Goal: Task Accomplishment & Management: Use online tool/utility

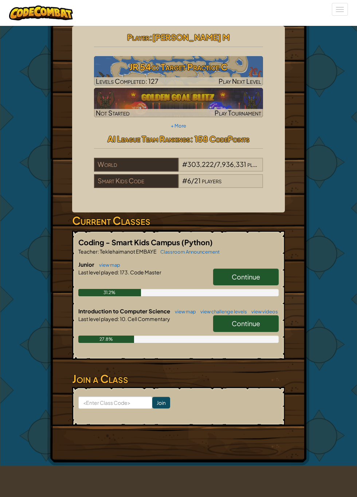
click at [263, 279] on link "Continue" at bounding box center [246, 277] width 66 height 17
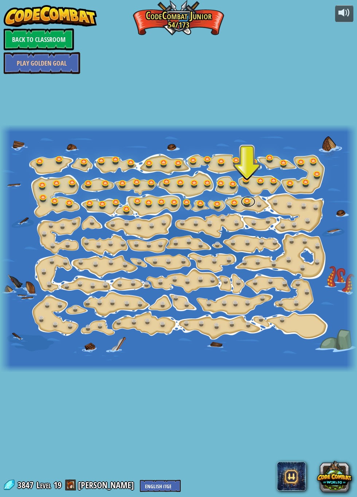
click at [246, 197] on link at bounding box center [248, 202] width 15 height 11
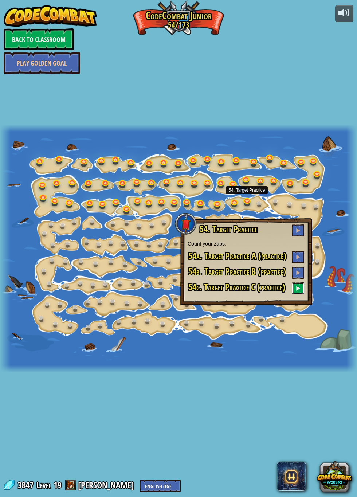
click at [298, 288] on span at bounding box center [298, 288] width 5 height 5
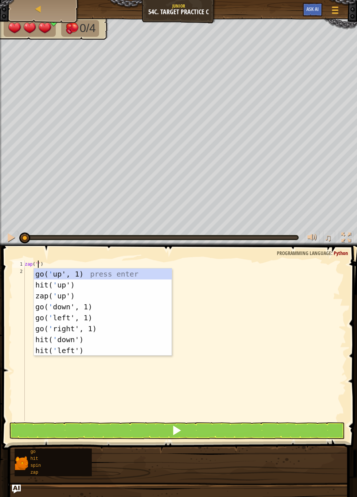
scroll to position [3, 1]
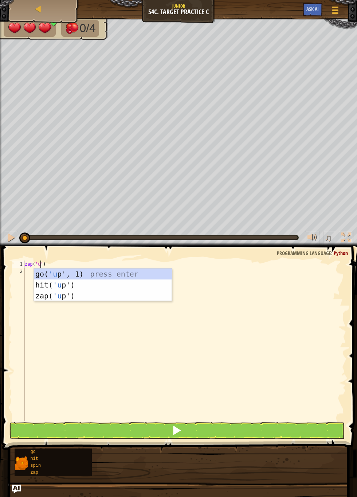
type textarea "zap('up')"
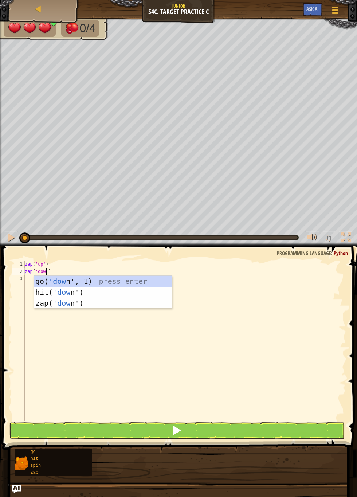
type textarea "zap('down')"
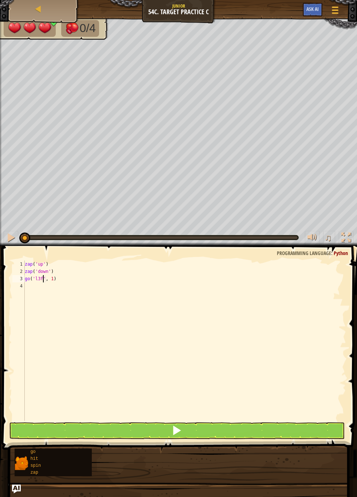
type textarea "go('l3ft', 1)"
click at [31, 283] on div "zap ( 'up' ) zap ( 'down' ) go ( 'l3ft' , 1 )" at bounding box center [184, 348] width 323 height 175
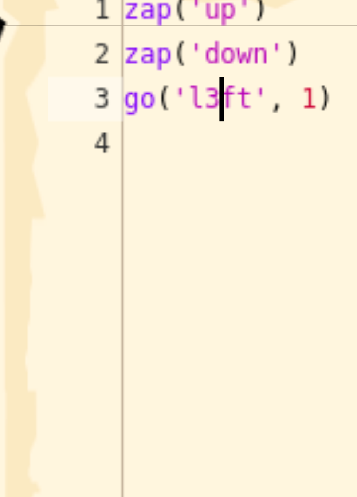
click at [42, 279] on div "zap ( 'up' ) zap ( 'down' ) go ( 'l3ft' , 1 )" at bounding box center [184, 348] width 323 height 175
click at [45, 279] on div "zap ( 'up' ) zap ( 'down' ) go ( 'l3ft' , 1 )" at bounding box center [184, 348] width 323 height 175
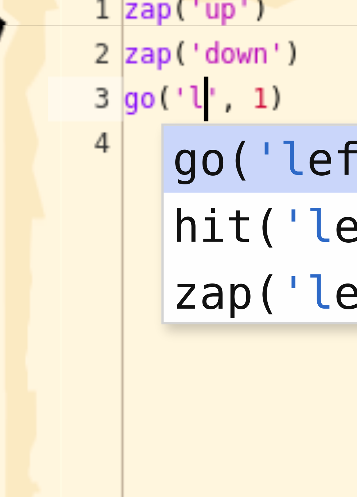
scroll to position [3, 1]
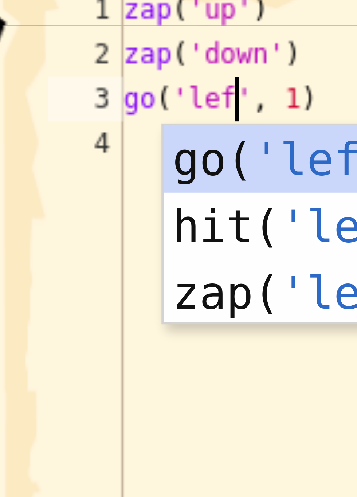
type textarea "go('left', 1)"
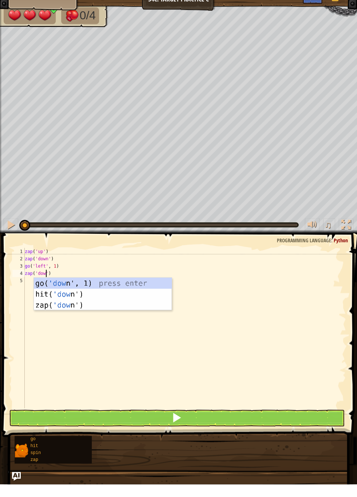
type textarea "zap('down')"
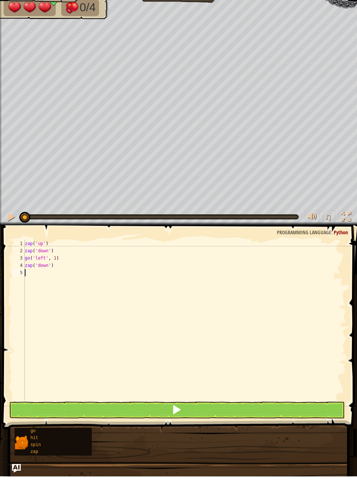
scroll to position [0, 0]
type textarea "zap('up')"
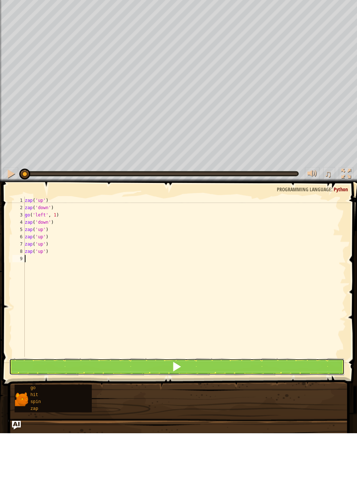
click at [198, 423] on button at bounding box center [177, 431] width 336 height 17
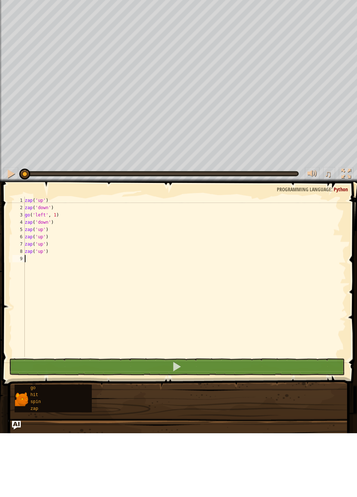
scroll to position [3, 0]
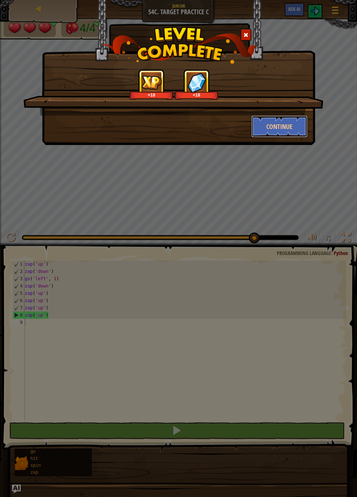
click at [289, 129] on button "Continue" at bounding box center [280, 127] width 57 height 22
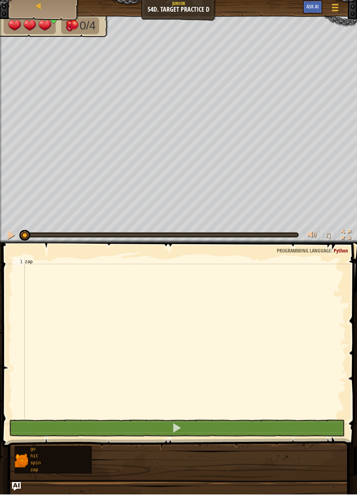
type textarea "zap('up')"
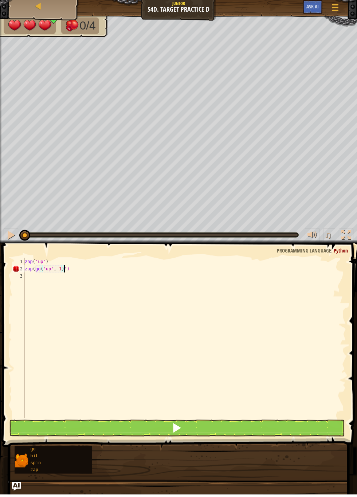
type textarea "zap(go('up', 1')"
type textarea "zap(go"
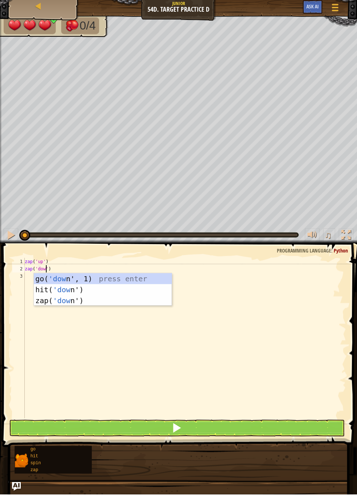
type textarea "zap('down')"
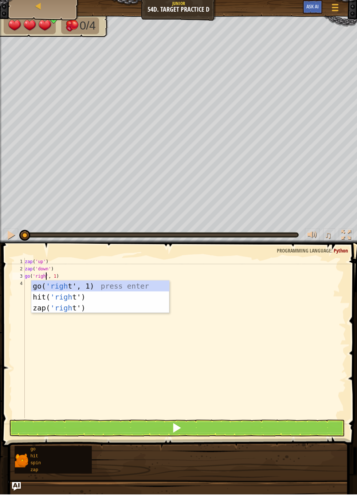
type textarea "go('right', 1)"
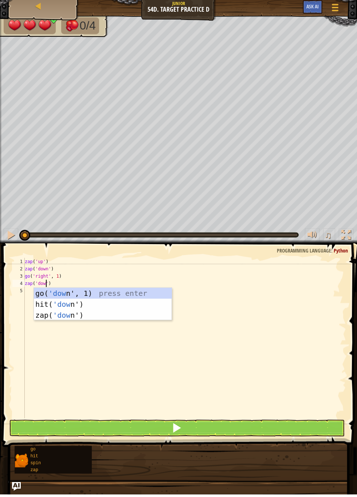
type textarea "zap('down')"
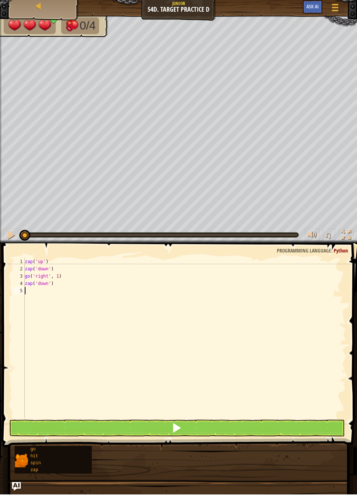
scroll to position [0, 0]
type textarea "zap('up')"
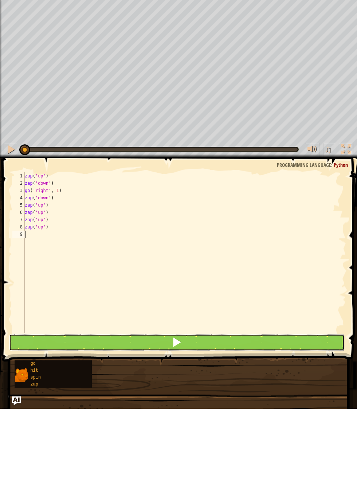
click at [193, 427] on button at bounding box center [177, 431] width 336 height 17
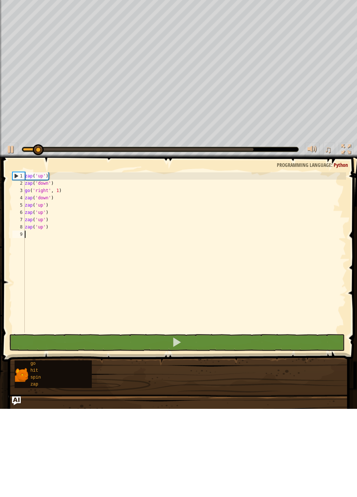
scroll to position [3, 0]
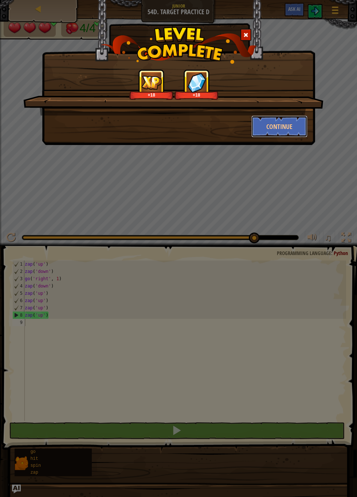
click at [286, 131] on button "Continue" at bounding box center [280, 127] width 57 height 22
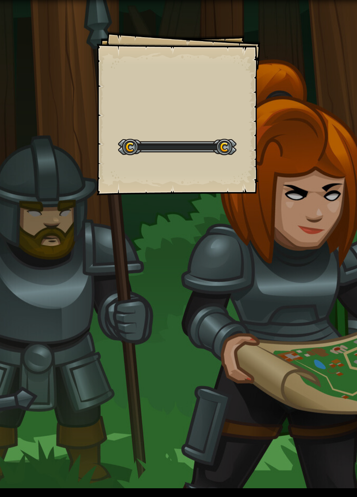
click at [287, 130] on div "Goals Start Level Error loading from server. Try refreshing the page. You'll ne…" at bounding box center [178, 248] width 357 height 497
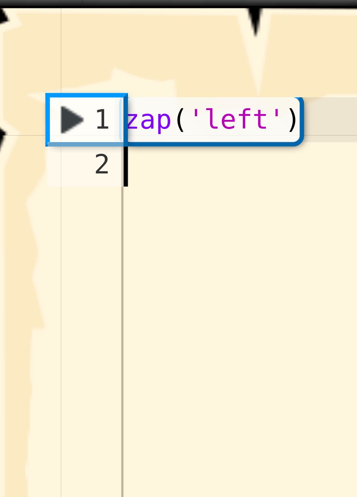
scroll to position [3, 0]
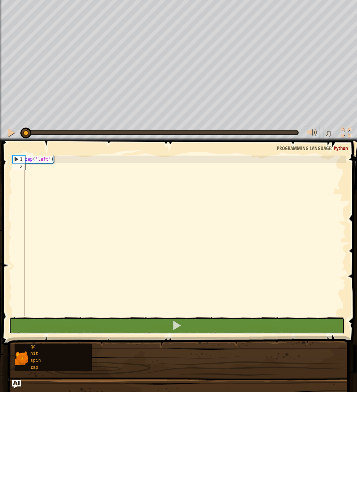
click at [241, 434] on button at bounding box center [177, 431] width 336 height 17
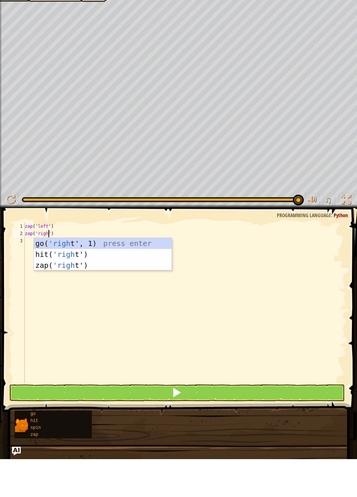
scroll to position [3, 2]
type textarea "zap('right')"
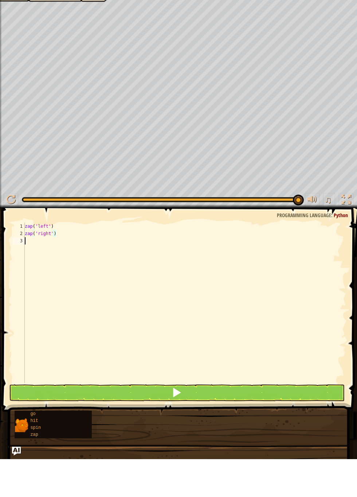
scroll to position [3, 0]
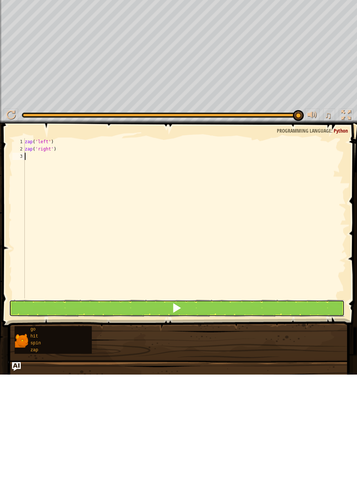
click at [211, 434] on button at bounding box center [177, 431] width 336 height 17
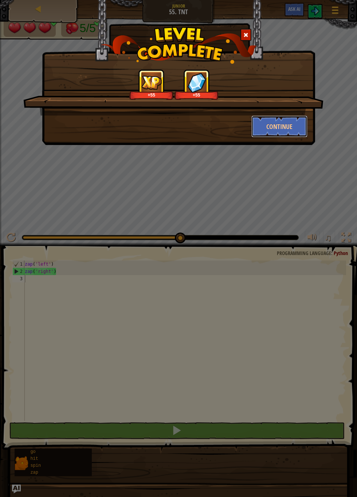
click at [292, 125] on button "Continue" at bounding box center [280, 127] width 57 height 22
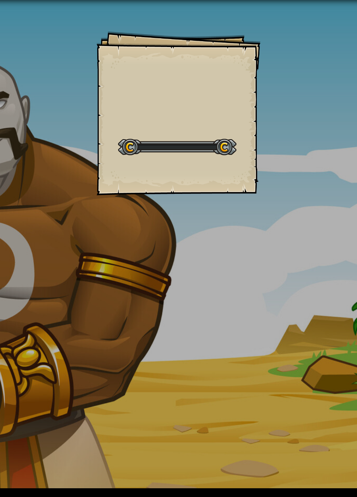
click at [289, 123] on div "Goals Start Level Error loading from server. Try refreshing the page. You'll ne…" at bounding box center [178, 248] width 357 height 497
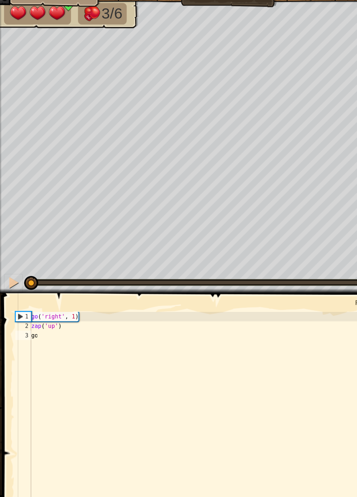
type textarea "go('up', 1)"
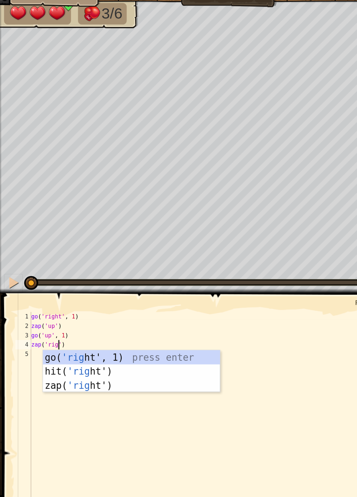
scroll to position [3, 2]
type textarea "zap('right')"
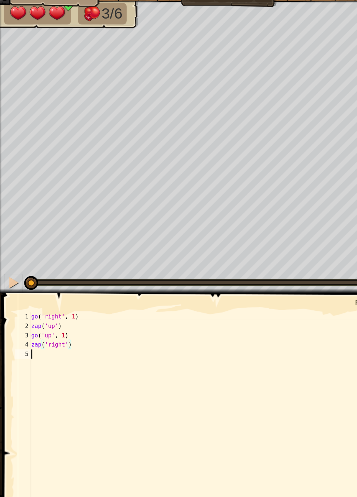
scroll to position [3, 0]
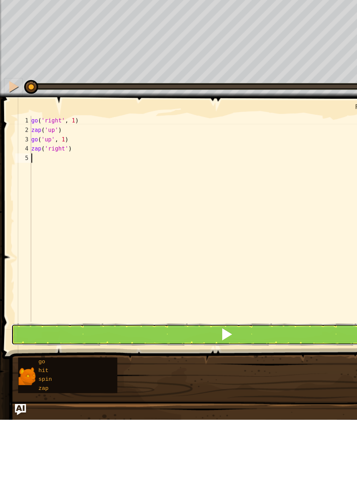
click at [169, 432] on button at bounding box center [177, 431] width 336 height 17
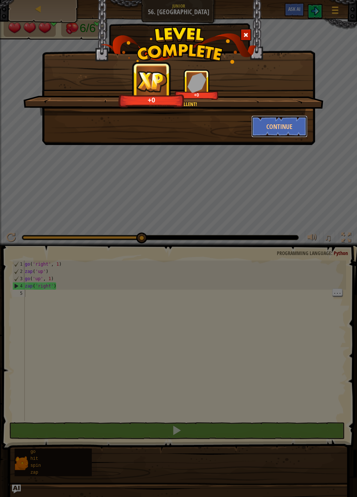
click at [275, 131] on button "Continue" at bounding box center [280, 127] width 57 height 22
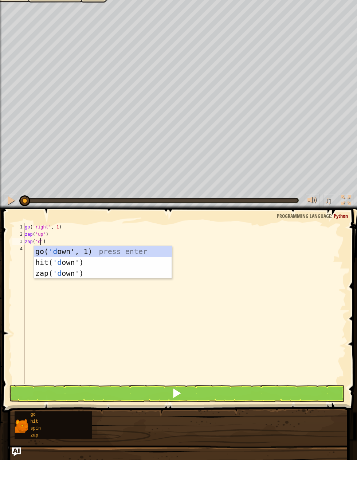
scroll to position [3, 1]
type textarea "zap('down')"
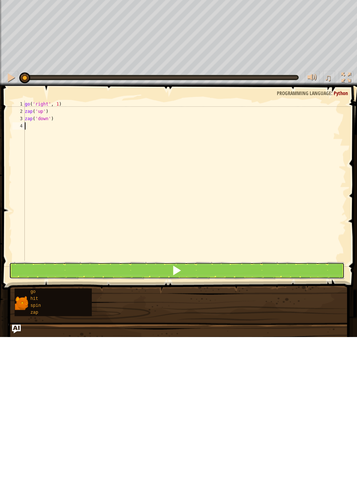
click at [176, 428] on span at bounding box center [177, 430] width 10 height 10
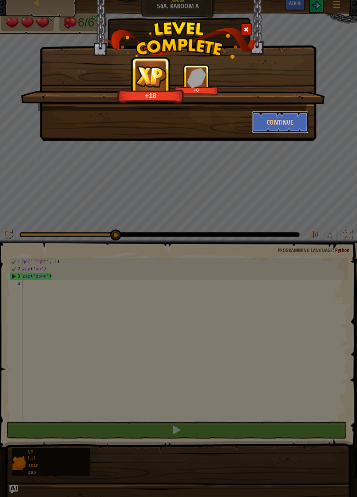
click at [282, 130] on button "Continue" at bounding box center [280, 127] width 57 height 22
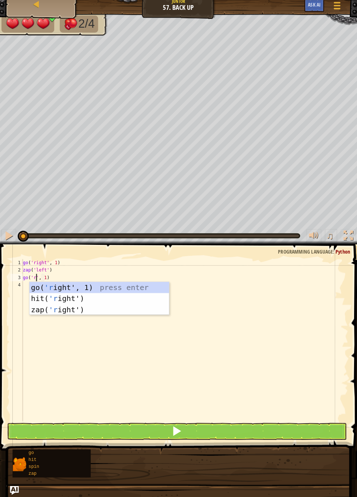
scroll to position [3, 1]
type textarea "go('right', 1)"
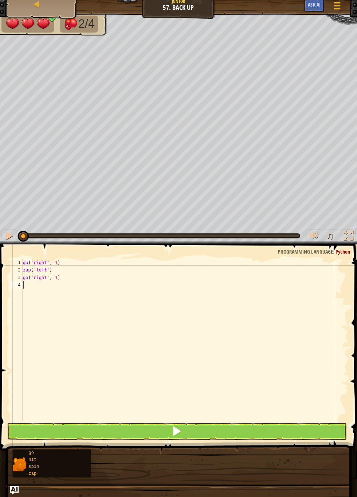
scroll to position [0, 0]
click at [63, 283] on div "go ( 'right' , 1 ) zap ( 'left' ) go ( 'right' , 1 )" at bounding box center [184, 348] width 323 height 175
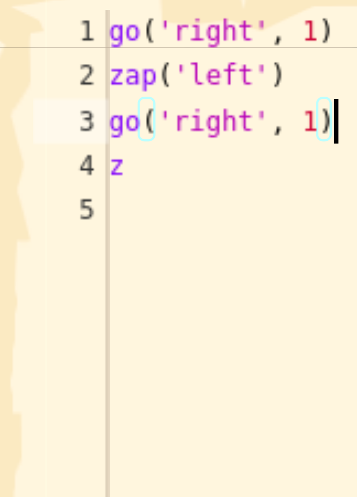
click at [61, 280] on div "go ( 'right' , 1 ) zap ( 'left' ) go ( 'right' , 1 ) z" at bounding box center [184, 348] width 323 height 175
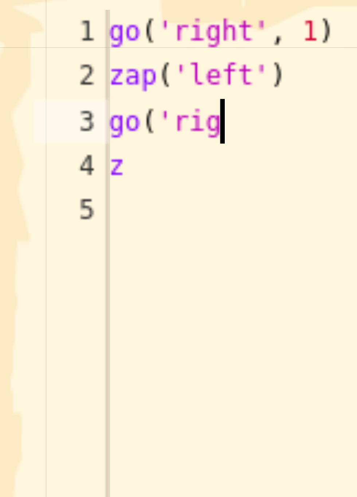
type textarea "go('"
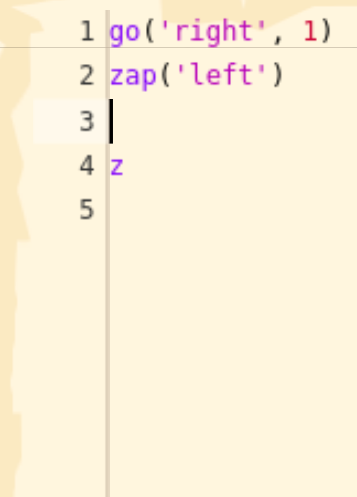
scroll to position [3, 0]
type textarea "zap('left'"
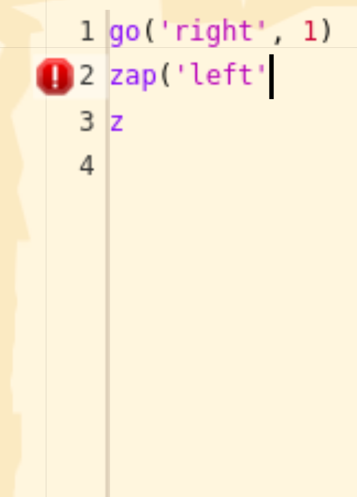
type textarea "left'g"
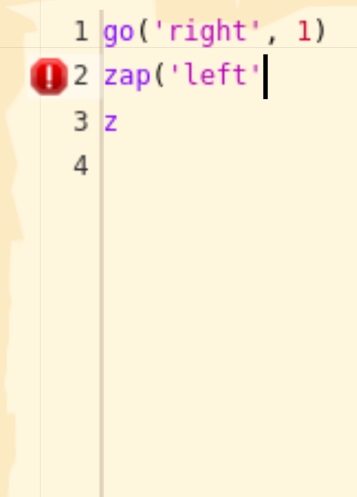
scroll to position [0, 0]
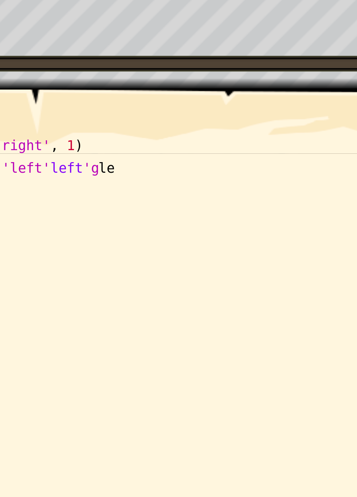
type textarea "l"
type textarea "zap('"
type textarea "go('right', 1)"
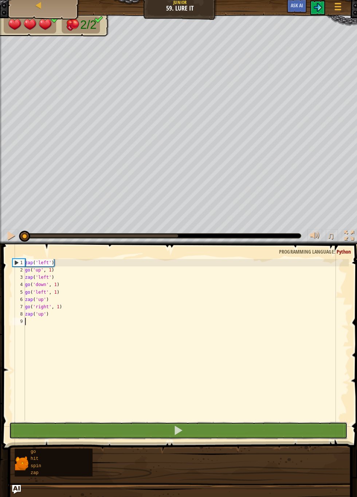
click at [277, 436] on button at bounding box center [177, 431] width 336 height 17
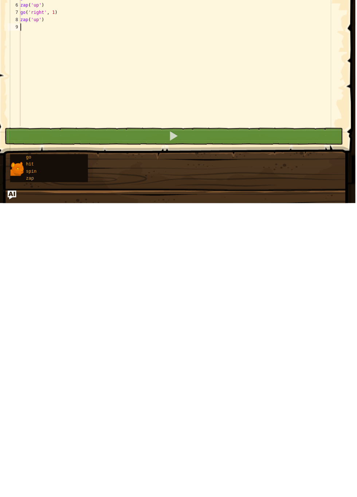
scroll to position [3, 0]
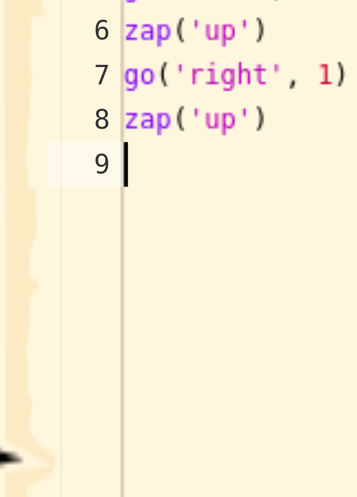
click at [60, 340] on div "zap ( 'left' ) go ( 'up' , 1 ) zap ( 'left' ) go ( 'down' , 1 ) go ( 'left' , 1…" at bounding box center [184, 348] width 323 height 175
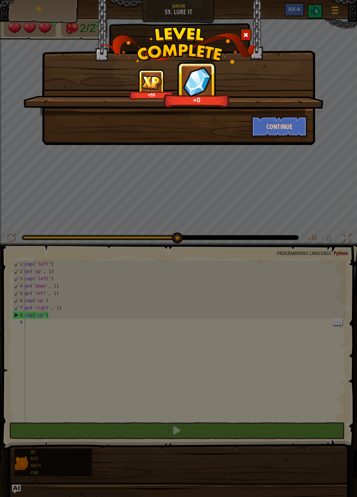
click at [31, 114] on div "+59 +0" at bounding box center [173, 92] width 300 height 46
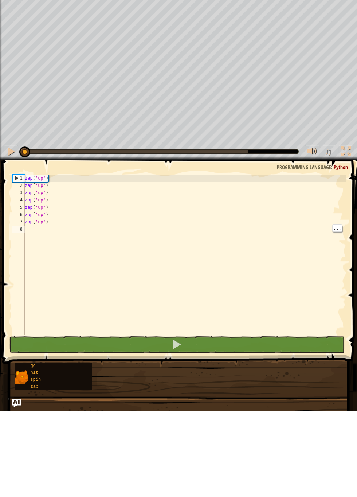
scroll to position [3, 0]
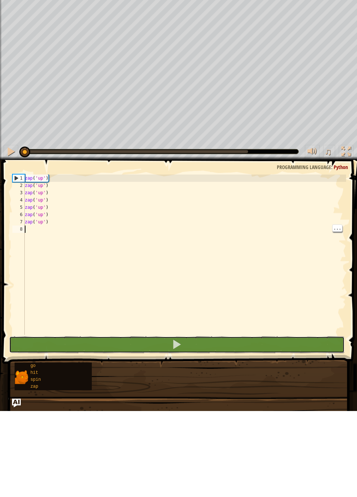
click at [264, 425] on button at bounding box center [177, 431] width 336 height 17
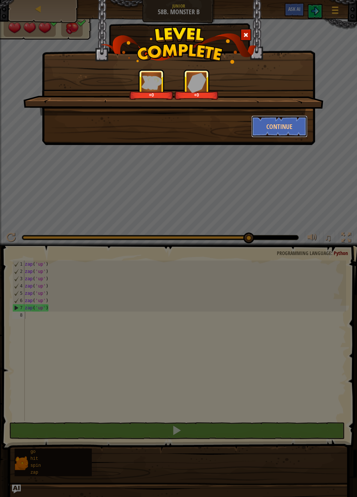
click at [285, 131] on button "Continue" at bounding box center [280, 127] width 57 height 22
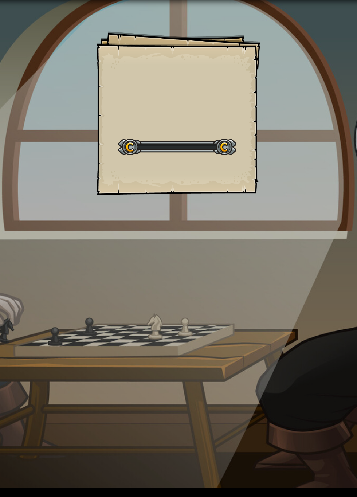
click at [357, 361] on div "Goals Start Level Error loading from server. Try refreshing the page. You'll ne…" at bounding box center [178, 248] width 357 height 497
click at [356, 401] on div "Goals Start Level Error loading from server. Try refreshing the page. You'll ne…" at bounding box center [178, 248] width 357 height 497
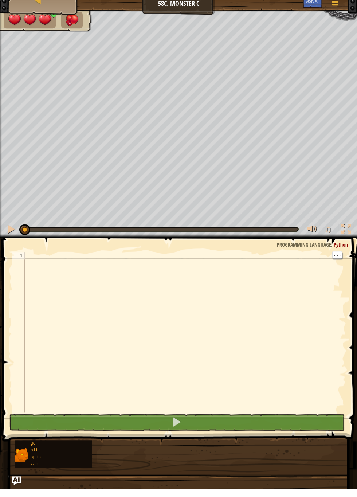
click at [37, 265] on div at bounding box center [184, 348] width 323 height 175
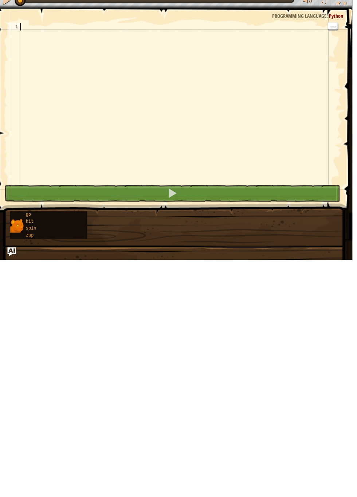
scroll to position [3, 0]
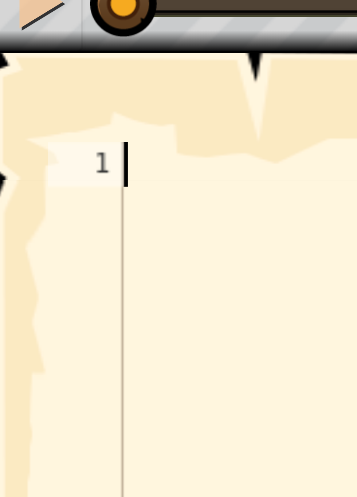
click at [9, 279] on span at bounding box center [180, 337] width 361 height 225
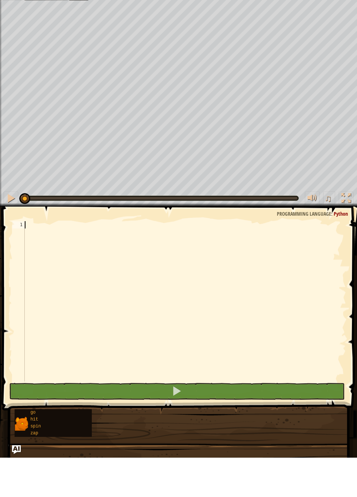
click at [15, 263] on div "1" at bounding box center [18, 264] width 12 height 7
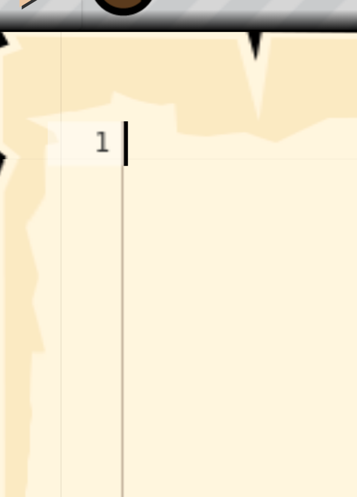
click at [19, 267] on div "1" at bounding box center [18, 264] width 12 height 7
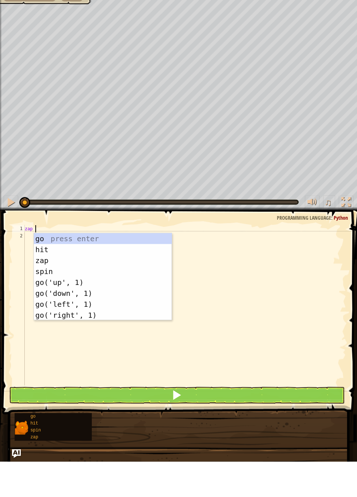
scroll to position [0, 0]
type textarea "down"
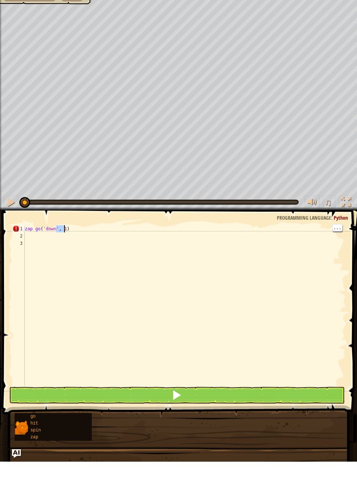
type textarea "zap go('down', 1)"
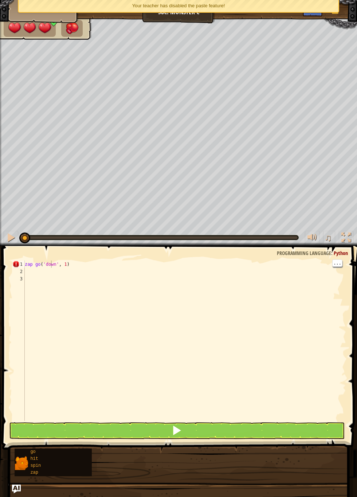
click at [51, 265] on div "zap go ( 'down' , 1 )" at bounding box center [184, 348] width 323 height 175
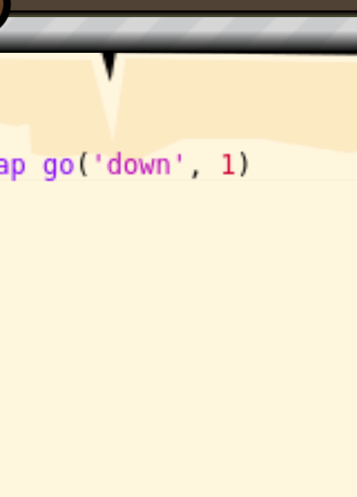
click at [35, 282] on div "zap go ( 'down' , 1 )" at bounding box center [184, 348] width 323 height 175
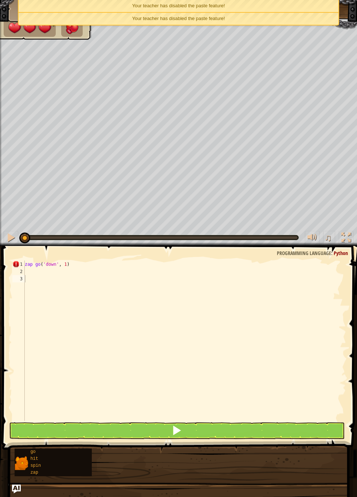
click at [42, 263] on div "zap go ( 'down' , 1 )" at bounding box center [184, 348] width 323 height 175
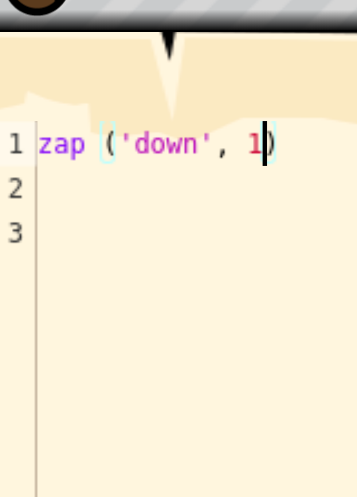
click at [61, 263] on div "zap ( 'down' , 1 )" at bounding box center [184, 348] width 323 height 175
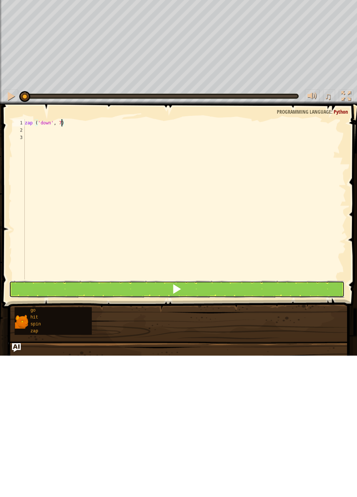
click at [260, 433] on button at bounding box center [177, 431] width 336 height 17
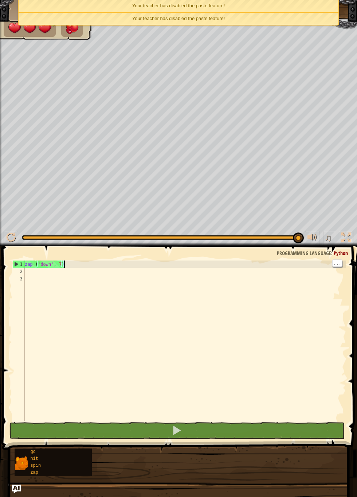
click at [228, 264] on div "zap ( 'down' , 7 )" at bounding box center [184, 348] width 323 height 175
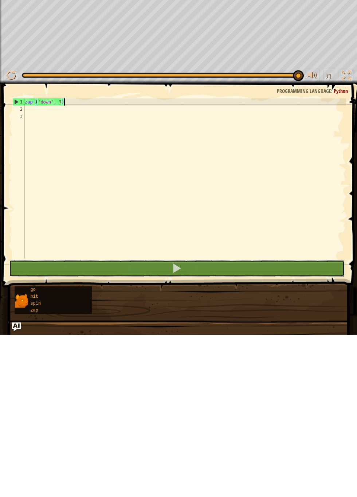
click at [272, 429] on button at bounding box center [177, 431] width 336 height 17
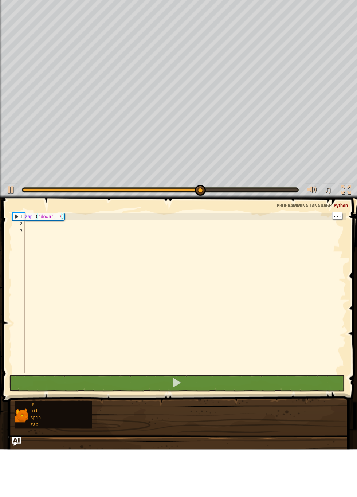
click at [61, 264] on div "zap ( 'down' , 7 )" at bounding box center [184, 348] width 323 height 175
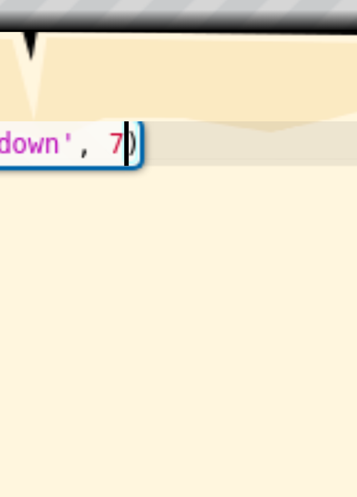
click at [61, 265] on div "zap ( 'down' , 7 )" at bounding box center [184, 348] width 323 height 175
click at [62, 264] on div "zap ( 'down' , 7 )" at bounding box center [184, 348] width 323 height 175
click at [63, 265] on div "zap ( 'down' , 7 )" at bounding box center [184, 348] width 323 height 175
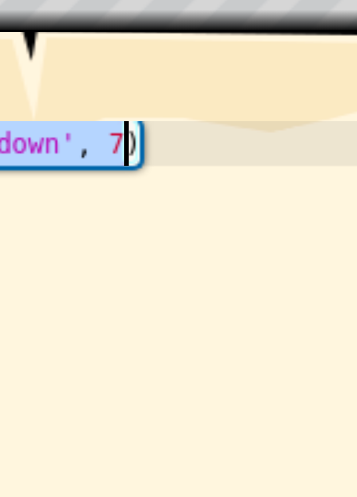
scroll to position [3, 1]
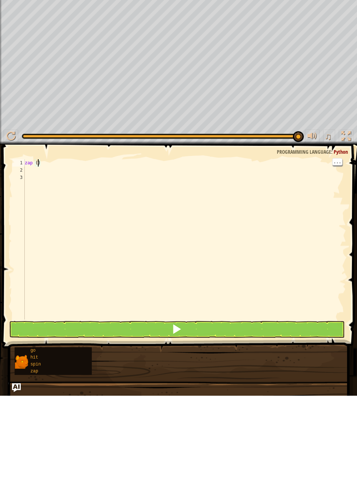
click at [55, 265] on div "zap ( )" at bounding box center [184, 348] width 323 height 175
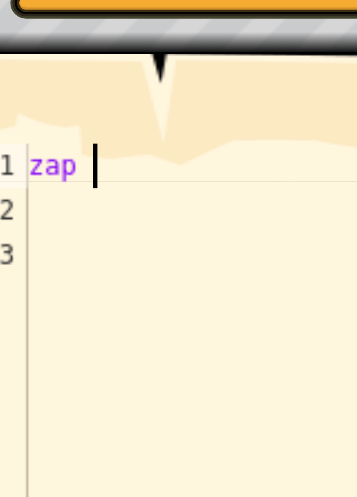
scroll to position [3, 0]
type textarea "z"
type textarea "down"
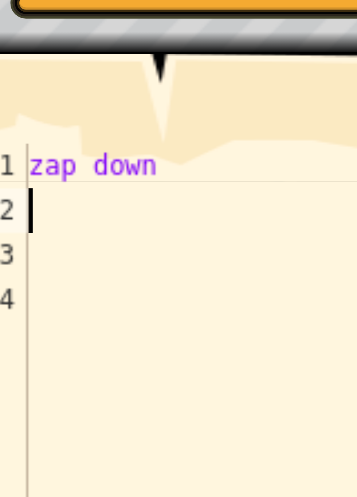
scroll to position [3, 0]
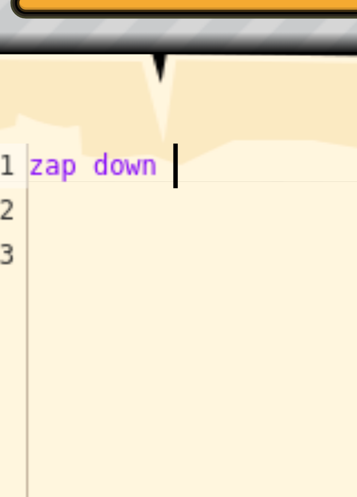
type textarea "zap down"
type textarea "zap dow"
type textarea "down"
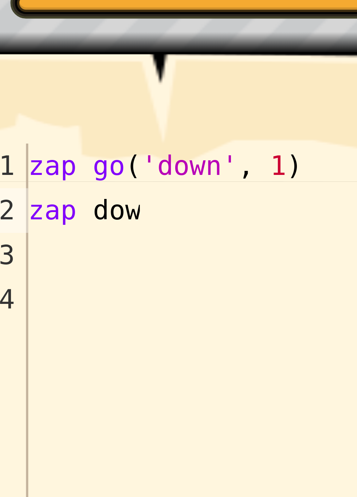
type textarea "down"
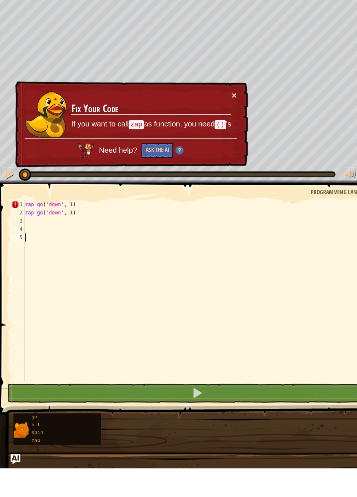
scroll to position [3, 0]
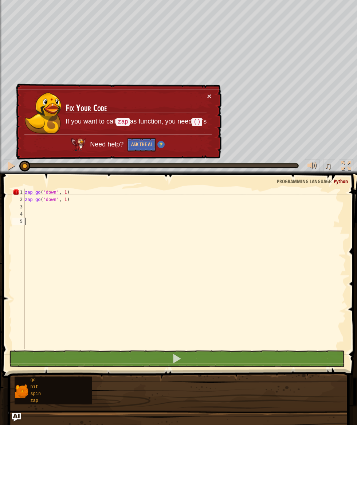
click at [222, 161] on div "× Fix Your Code If you want to call zap as function, you need () 's Need help? …" at bounding box center [118, 194] width 207 height 76
click at [39, 284] on div "zap go ( 'down' , 1 ) zap go ( 'down' , 1 )" at bounding box center [184, 348] width 323 height 175
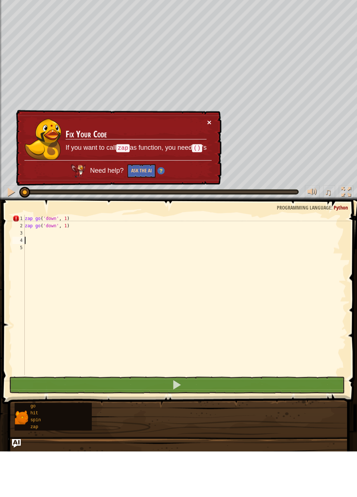
click at [211, 168] on button "×" at bounding box center [209, 168] width 4 height 8
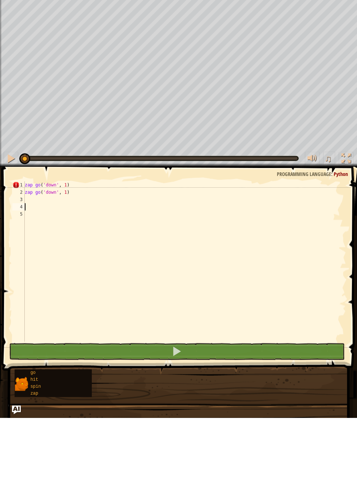
click at [26, 277] on div "zap go ( 'down' , 1 ) zap go ( 'down' , 1 )" at bounding box center [184, 348] width 323 height 175
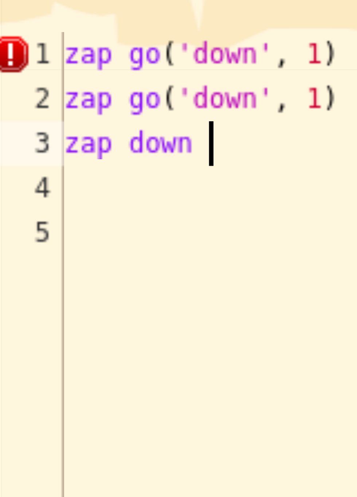
scroll to position [3, 1]
type textarea "zap down"
type textarea "down"
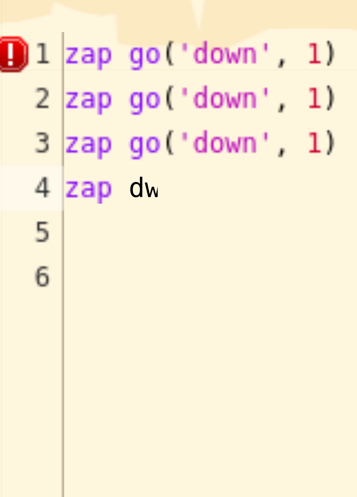
type textarea "d"
type textarea "down"
click at [22, 294] on div "5" at bounding box center [18, 293] width 12 height 7
type textarea "down"
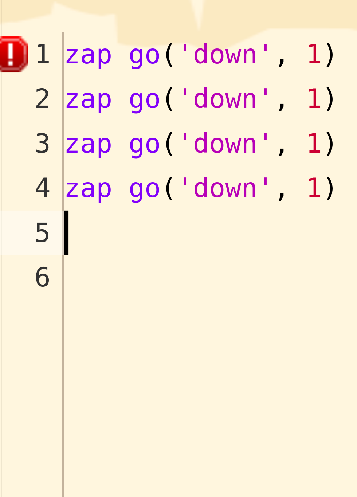
click at [30, 295] on div "zap go ( 'down' , 1 ) zap go ( 'down' , 1 ) zap go ( 'down' , 1 ) zap go ( 'dow…" at bounding box center [184, 348] width 323 height 175
type textarea "down"
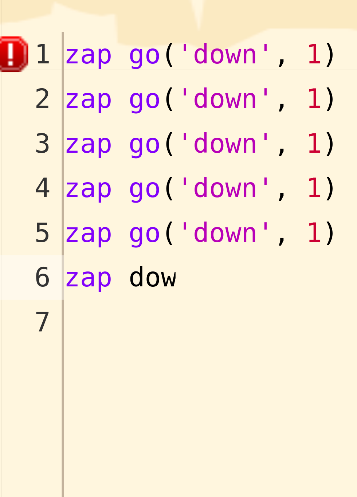
type textarea "down"
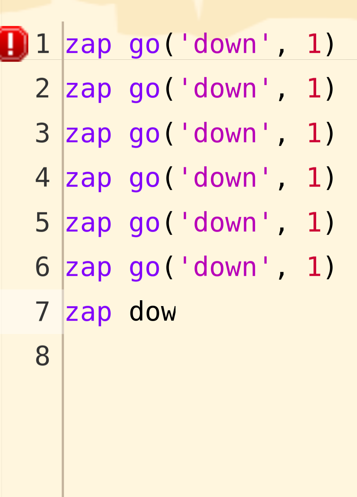
type textarea "down"
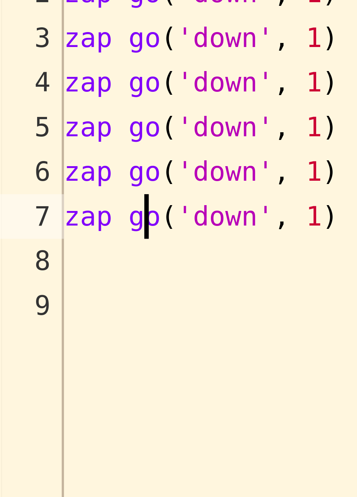
click at [37, 308] on div "zap go ( 'down' , 1 ) zap go ( 'down' , 1 ) zap go ( 'down' , 1 ) zap go ( 'dow…" at bounding box center [184, 348] width 323 height 175
click at [41, 308] on div "zap go ( 'down' , 1 ) zap go ( 'down' , 1 ) zap go ( 'down' , 1 ) zap go ( 'dow…" at bounding box center [184, 348] width 323 height 175
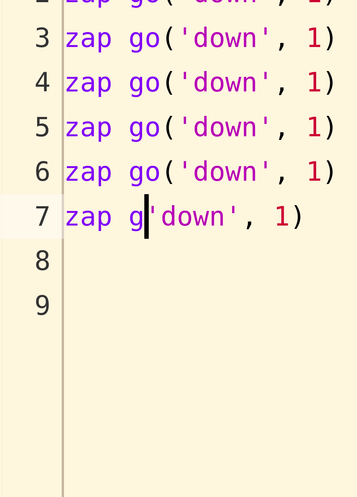
scroll to position [3, 1]
click at [39, 300] on div "zap go ( 'down' , 1 ) zap go ( 'down' , 1 ) zap go ( 'down' , 1 ) zap go ( 'dow…" at bounding box center [184, 348] width 323 height 175
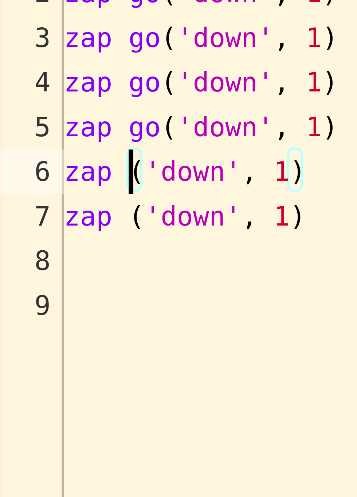
click at [39, 293] on div "zap go ( 'down' , 1 ) zap go ( 'down' , 1 ) zap go ( 'down' , 1 ) zap go ( 'dow…" at bounding box center [184, 348] width 323 height 175
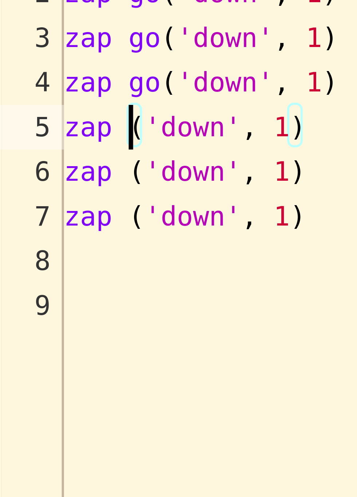
click at [40, 286] on div "zap go ( 'down' , 1 ) zap go ( 'down' , 1 ) zap go ( 'down' , 1 ) zap go ( 'dow…" at bounding box center [184, 348] width 323 height 175
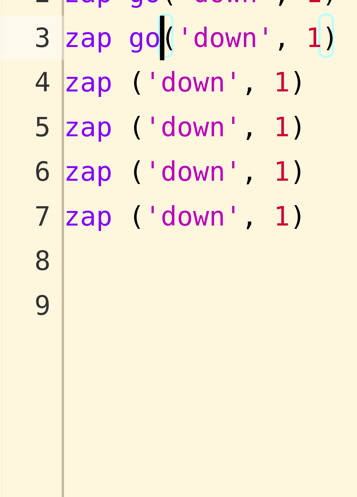
click at [40, 279] on div "zap go ( 'down' , 1 ) zap go ( 'down' , 1 ) zap go ( 'down' , 1 ) zap ( 'down' …" at bounding box center [184, 348] width 323 height 175
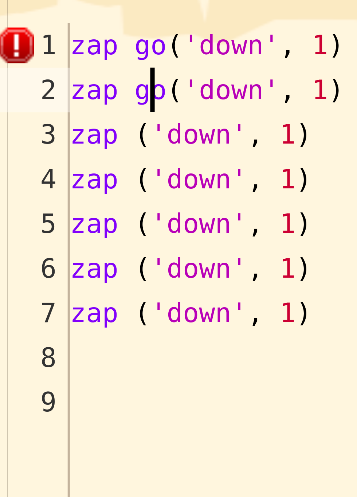
click at [39, 271] on div "zap go ( 'down' , 1 ) zap go ( 'down' , 1 ) zap ( 'down' , 1 ) zap ( 'down' , 1…" at bounding box center [184, 348] width 323 height 175
click at [40, 271] on div "zap go ( 'down' , 1 ) zap go ( 'down' , 1 ) zap ( 'down' , 1 ) zap ( 'down' , 1…" at bounding box center [184, 348] width 323 height 175
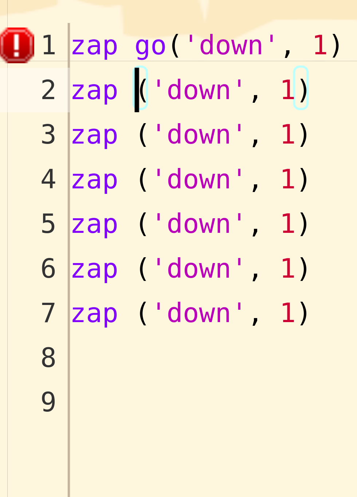
click at [40, 264] on div "zap go ( 'down' , 1 ) zap ( 'down' , 1 ) zap ( 'down' , 1 ) zap ( 'down' , 1 ) …" at bounding box center [184, 348] width 323 height 175
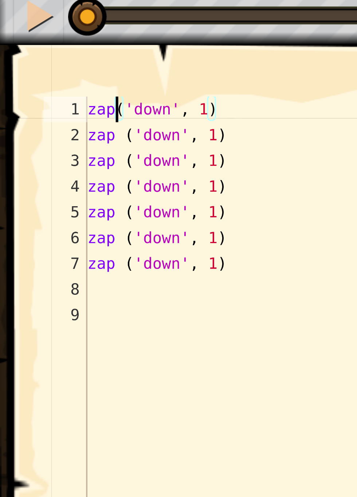
scroll to position [3, 1]
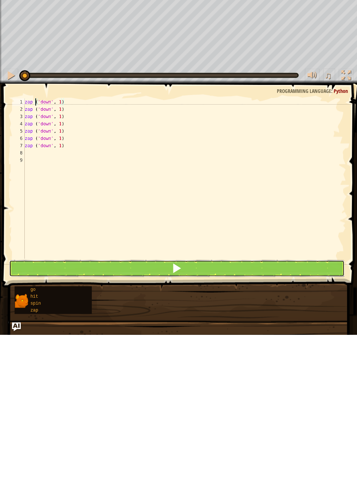
click at [248, 431] on button at bounding box center [177, 431] width 336 height 17
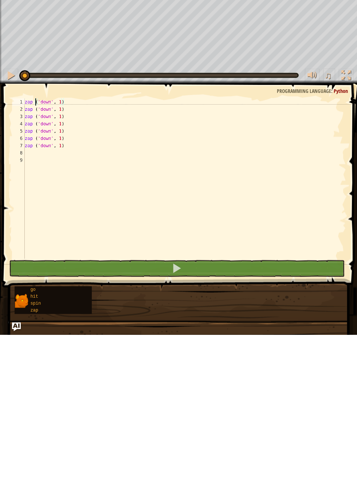
scroll to position [3, 1]
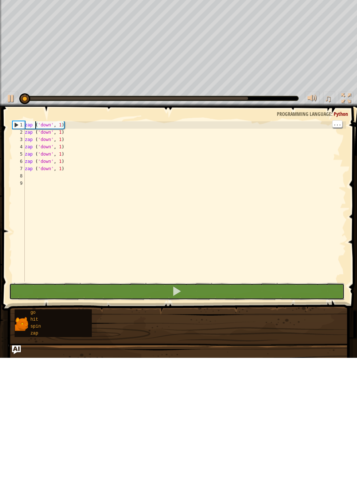
click at [269, 426] on button at bounding box center [177, 431] width 336 height 17
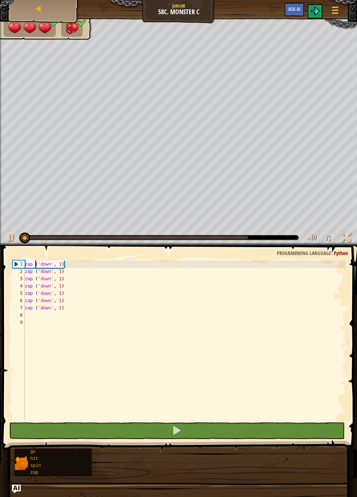
type textarea "q"
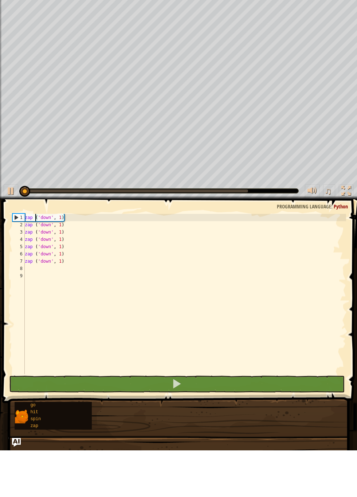
scroll to position [0, 0]
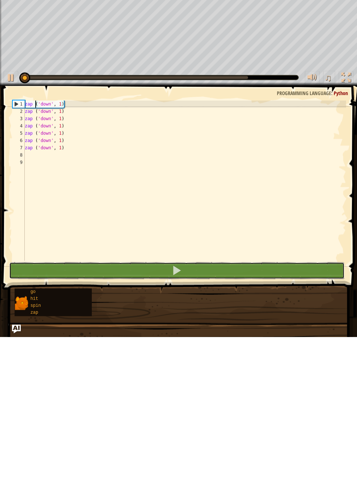
click at [230, 424] on button at bounding box center [177, 431] width 336 height 17
type textarea "zap ('down', 1)"
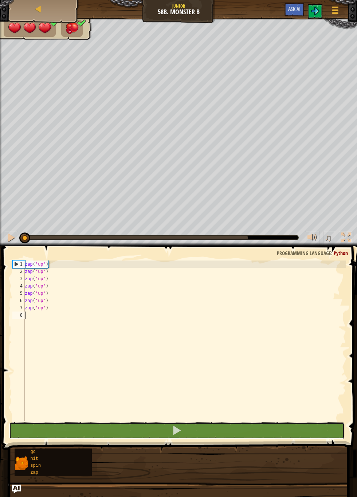
click at [266, 429] on button at bounding box center [177, 431] width 336 height 17
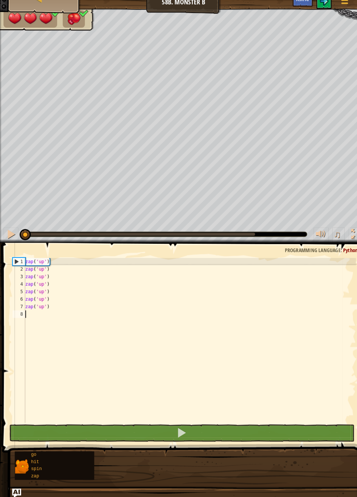
scroll to position [3, 0]
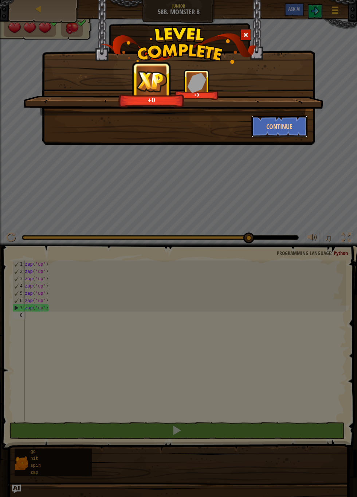
click at [291, 128] on button "Continue" at bounding box center [280, 127] width 57 height 22
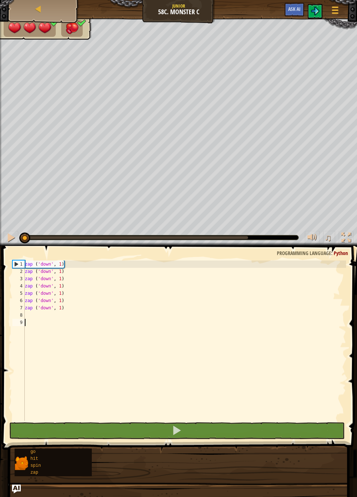
scroll to position [3, 0]
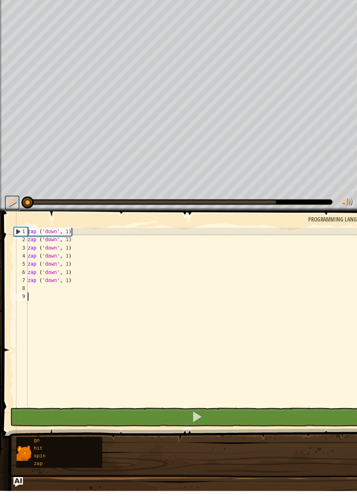
click at [10, 236] on div at bounding box center [10, 237] width 9 height 9
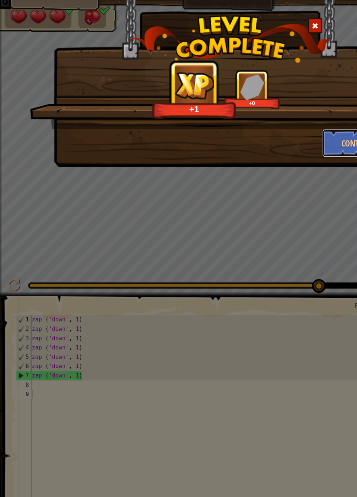
click at [268, 122] on button "Continue" at bounding box center [280, 127] width 57 height 22
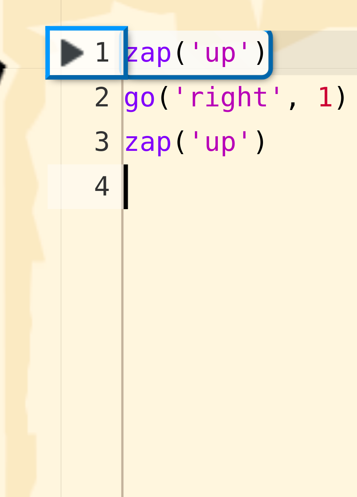
scroll to position [3, 0]
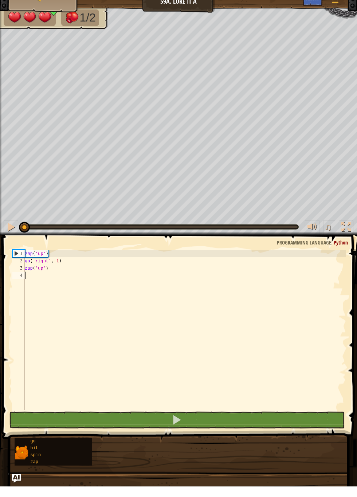
click at [25, 290] on div "zap ( 'up' ) go ( 'right' , 1 ) zap ( 'up' )" at bounding box center [184, 348] width 323 height 175
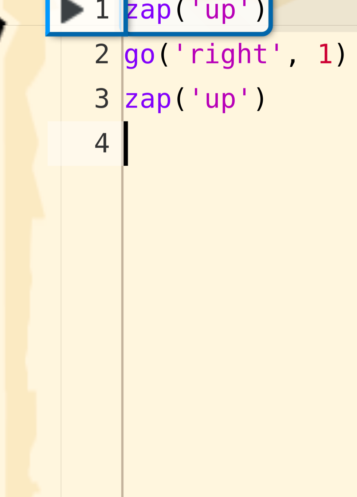
click at [28, 288] on div "zap ( 'up' ) go ( 'right' , 1 ) zap ( 'up' )" at bounding box center [184, 348] width 323 height 175
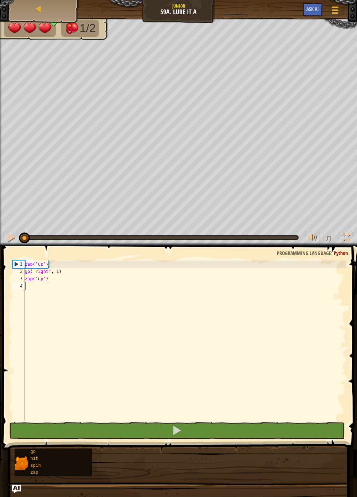
scroll to position [0, 0]
type textarea "go"
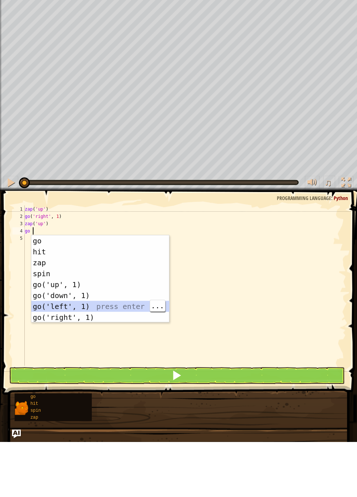
click at [125, 364] on div "go press enter hit press enter zap press enter spin press enter go('up', 1) pre…" at bounding box center [100, 345] width 138 height 109
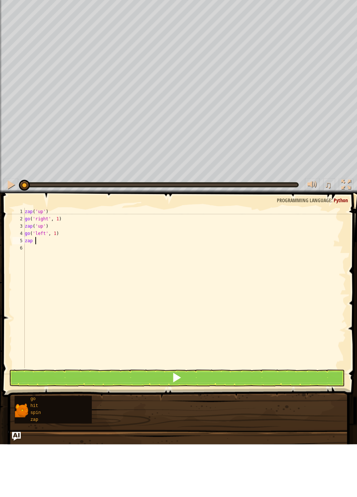
scroll to position [0, 0]
type textarea "down"
type textarea "right"
type textarea "down"
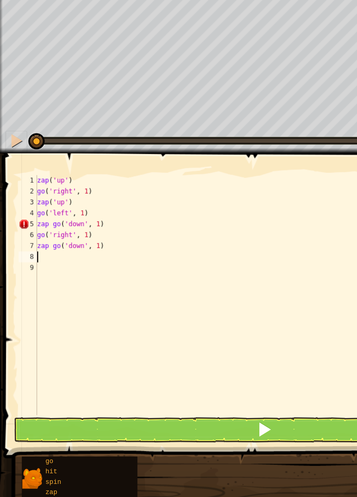
click at [53, 285] on div "zap ( 'up' ) go ( 'right' , 1 ) zap ( 'up' ) go ( 'left' , 1 ) zap go ( 'down' …" at bounding box center [184, 348] width 323 height 175
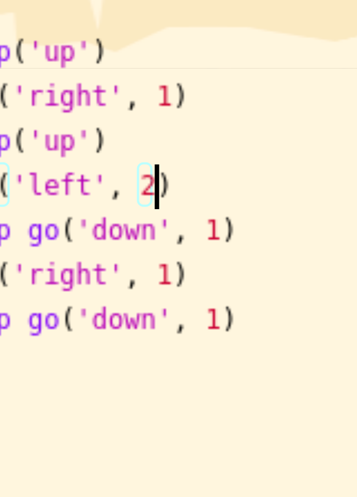
scroll to position [3, 2]
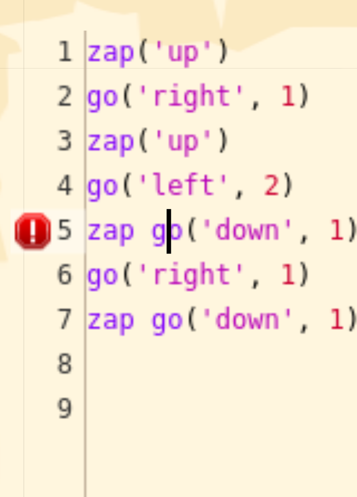
click at [39, 292] on div "zap ( 'up' ) go ( 'right' , 1 ) zap ( 'up' ) go ( 'left' , 2 ) zap go ( 'down' …" at bounding box center [184, 348] width 323 height 175
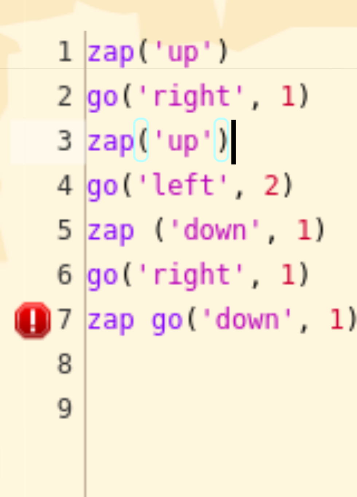
click at [67, 281] on div "zap ( 'up' ) go ( 'right' , 1 ) zap ( 'up' ) go ( 'left' , 2 ) zap ( 'down' , 1…" at bounding box center [184, 348] width 323 height 175
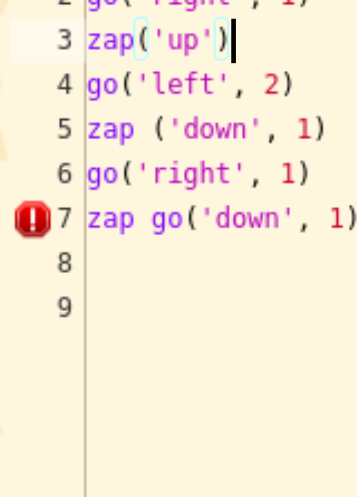
click at [39, 308] on div "zap ( 'up' ) go ( 'right' , 1 ) zap ( 'up' ) go ( 'left' , 2 ) zap ( 'down' , 1…" at bounding box center [184, 348] width 323 height 175
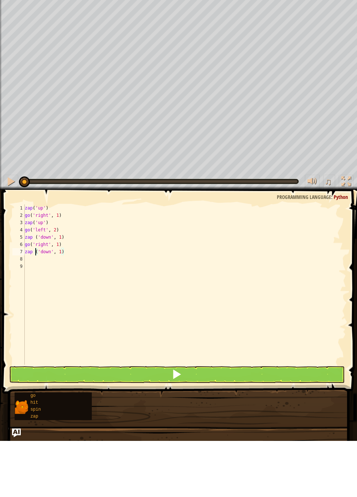
type textarea "zap ('down', 1)"
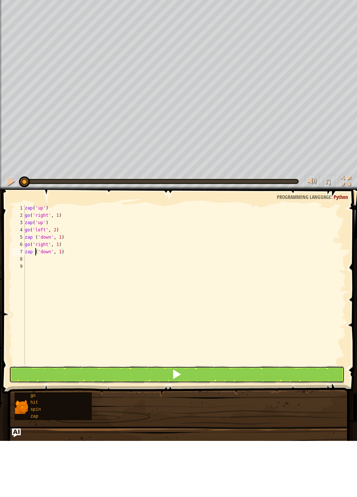
click at [242, 427] on button at bounding box center [177, 431] width 336 height 17
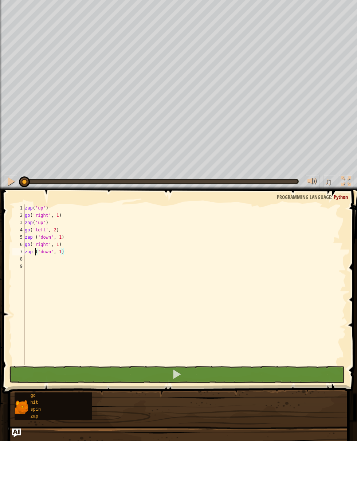
scroll to position [3, 1]
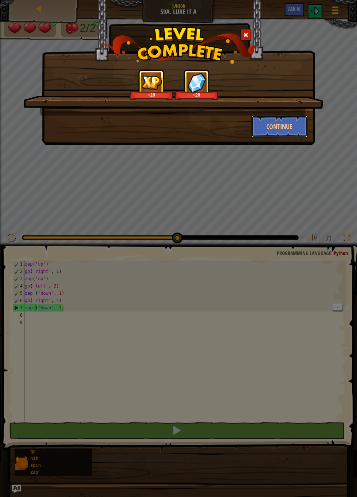
click at [290, 124] on button "Continue" at bounding box center [280, 127] width 57 height 22
